Goal: Information Seeking & Learning: Learn about a topic

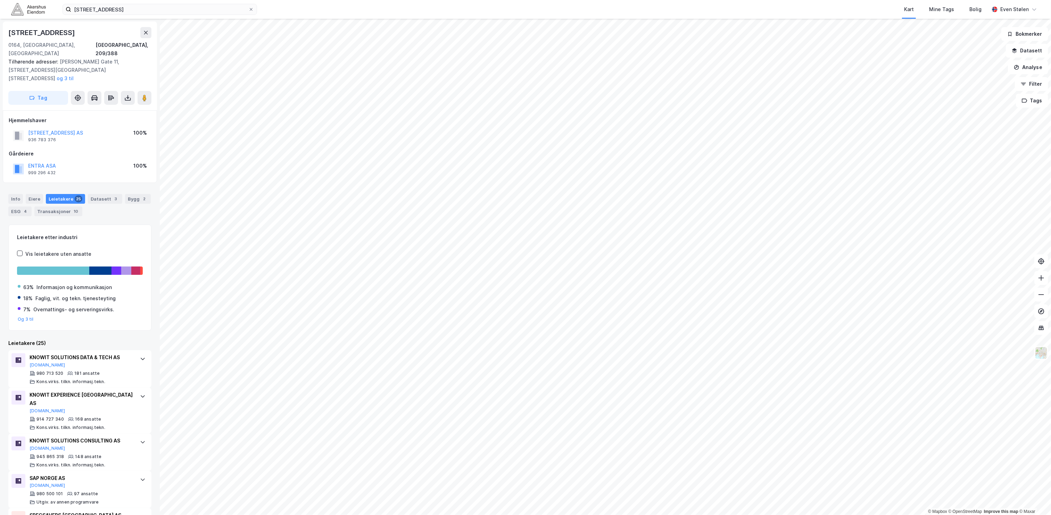
scroll to position [208, 0]
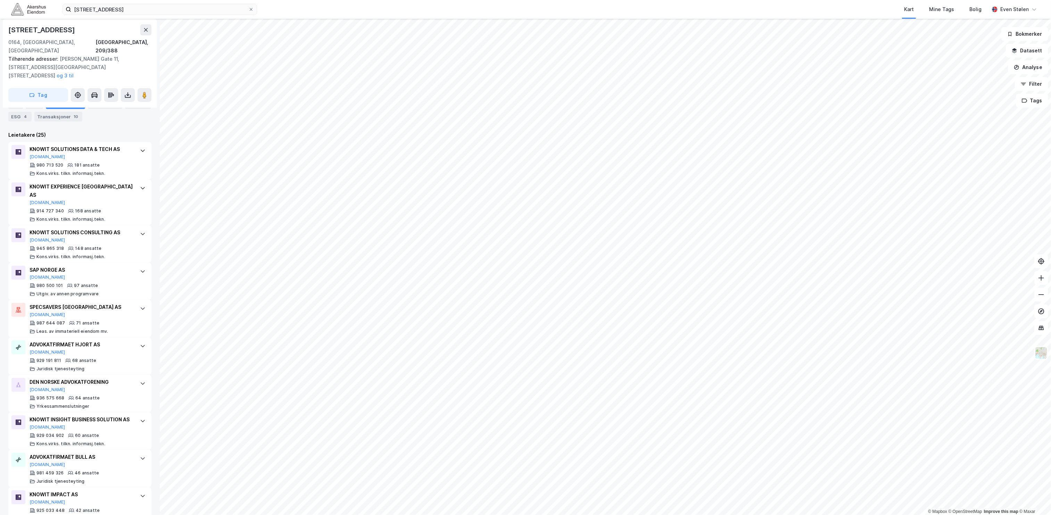
click at [29, 7] on img at bounding box center [28, 9] width 35 height 12
click at [139, 8] on input "[STREET_ADDRESS]" at bounding box center [159, 9] width 177 height 10
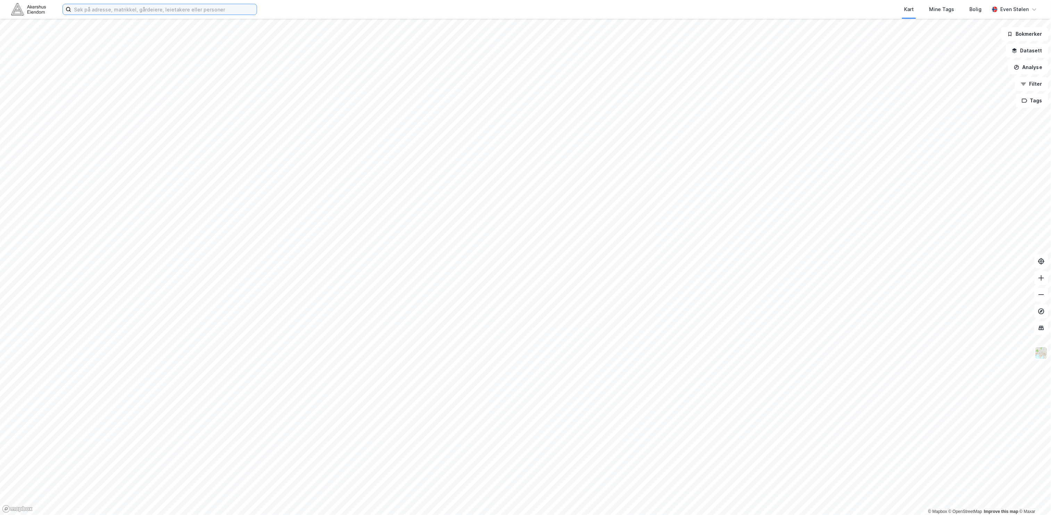
click at [114, 9] on input at bounding box center [163, 9] width 185 height 10
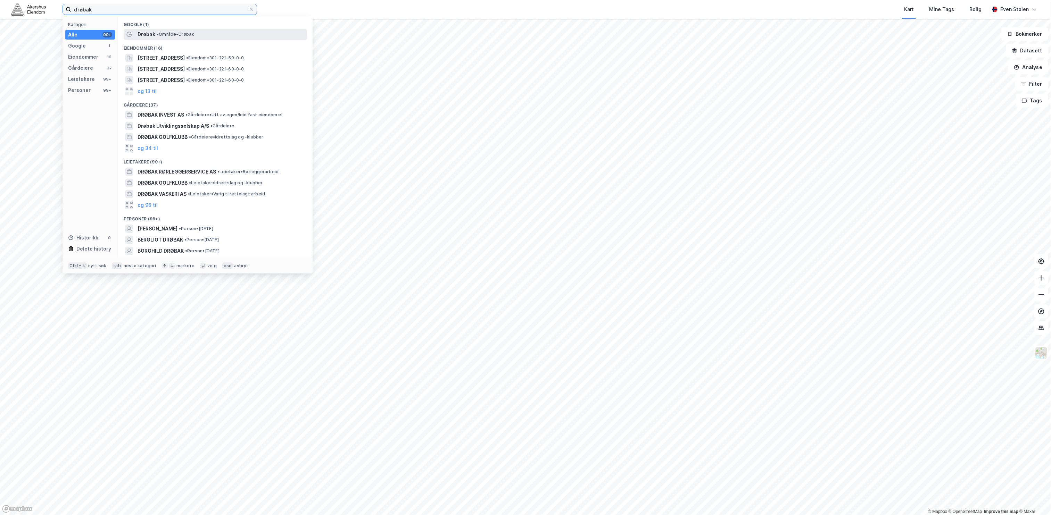
type input "drøbak"
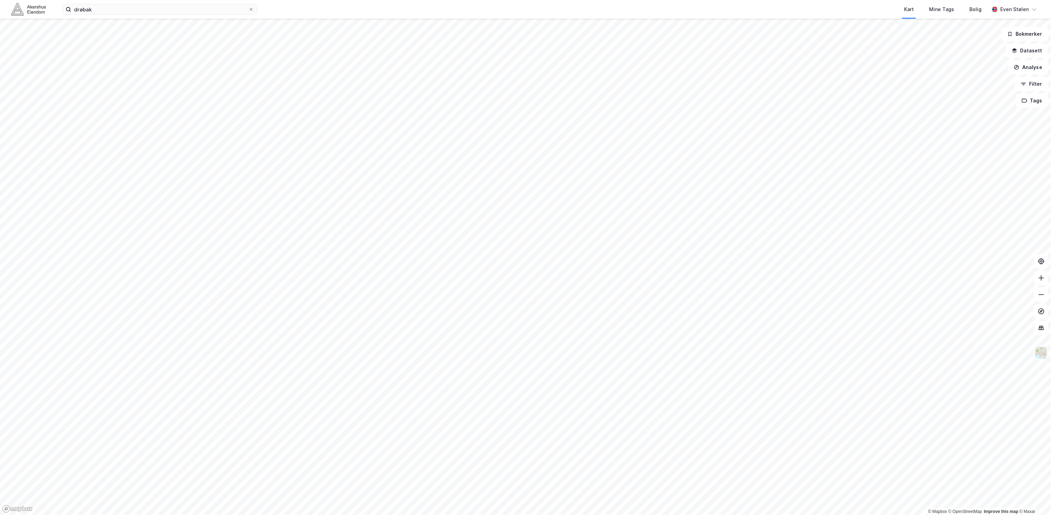
click at [1043, 357] on img at bounding box center [1041, 353] width 13 height 13
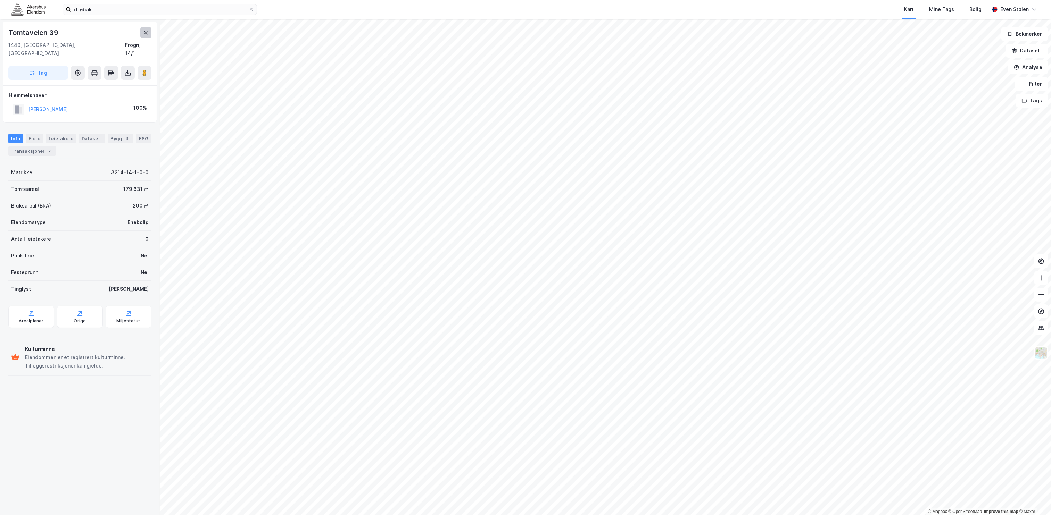
click at [142, 31] on button at bounding box center [145, 32] width 11 height 11
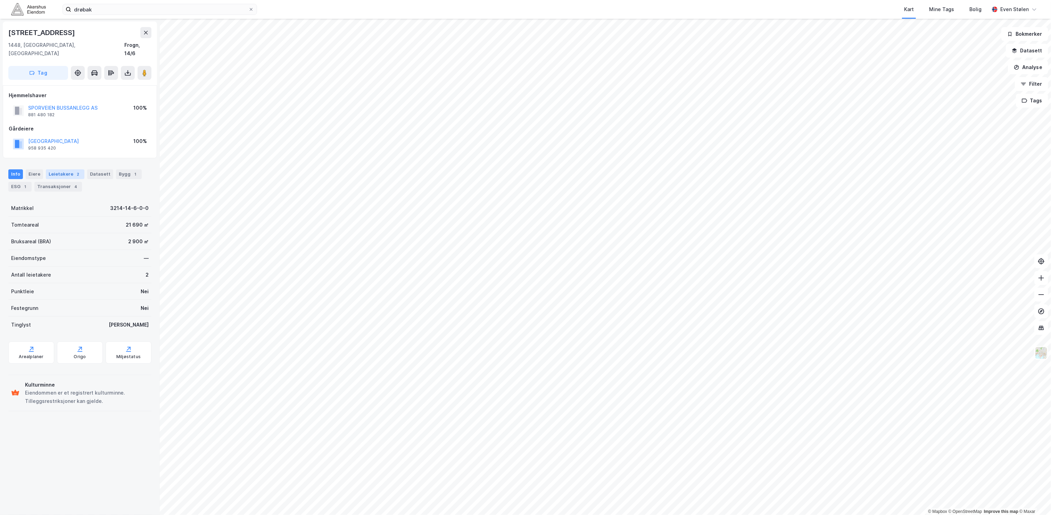
click at [68, 169] on div "Leietakere 2" at bounding box center [65, 174] width 39 height 10
